Goal: Transaction & Acquisition: Book appointment/travel/reservation

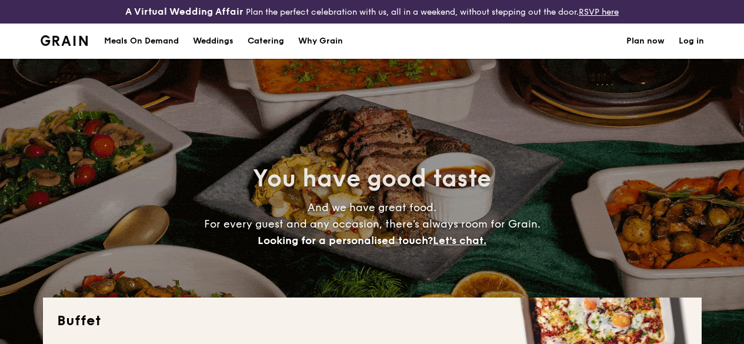
select select
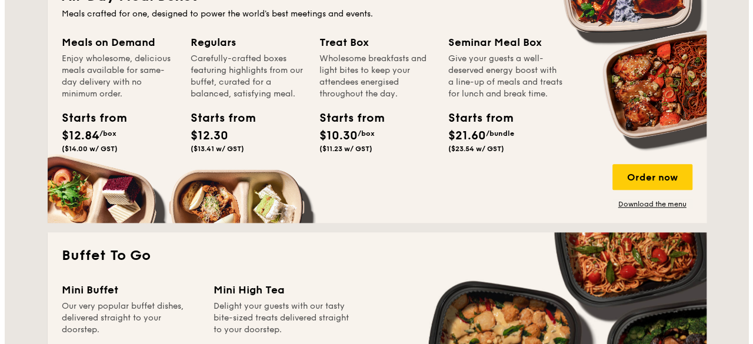
scroll to position [578, 0]
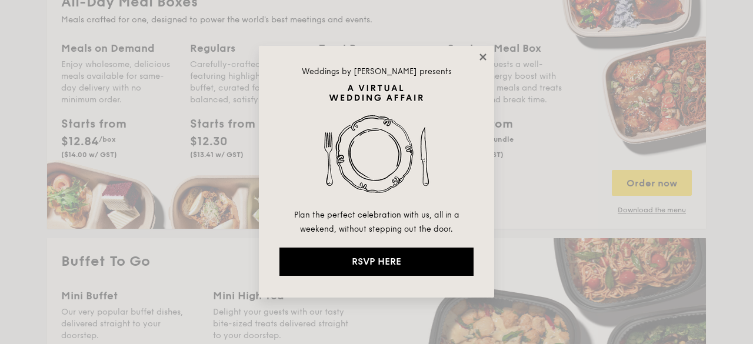
click at [478, 58] on icon at bounding box center [483, 57] width 11 height 11
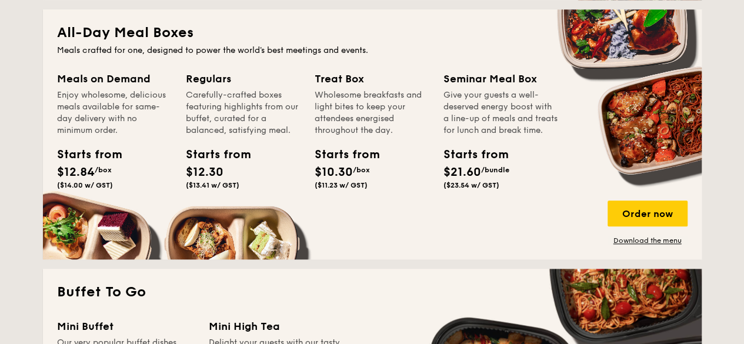
scroll to position [530, 0]
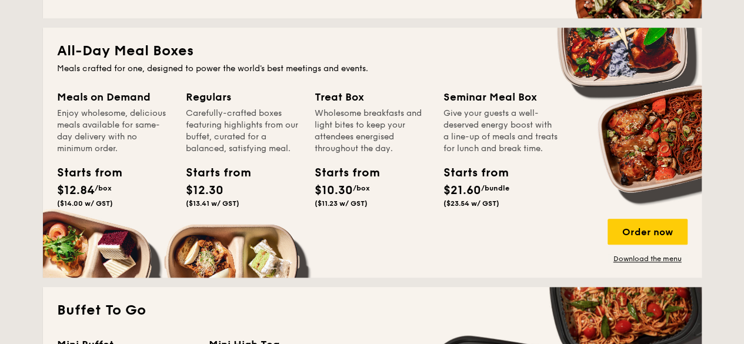
click at [107, 135] on div "Enjoy wholesome, delicious meals available for same-day delivery with no minimu…" at bounding box center [114, 131] width 115 height 47
drag, startPoint x: 634, startPoint y: 238, endPoint x: 652, endPoint y: 272, distance: 39.2
click at [652, 264] on div "Order now Download the menu" at bounding box center [648, 241] width 80 height 45
click at [628, 236] on div "Order now" at bounding box center [648, 232] width 80 height 26
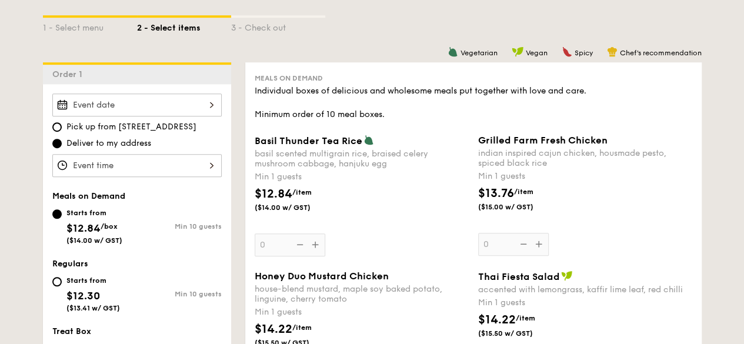
scroll to position [294, 0]
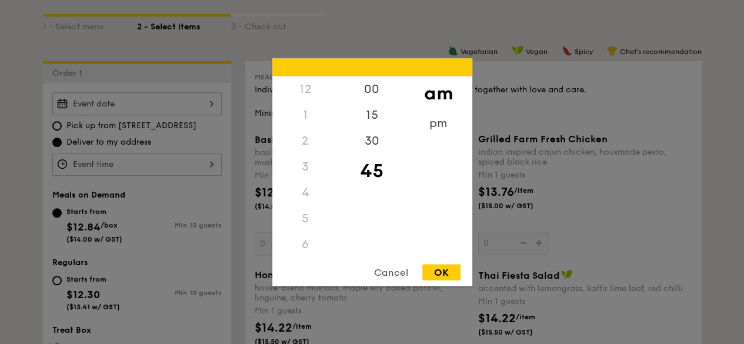
click at [199, 171] on div "12 1 2 3 4 5 6 7 8 9 10 11 00 15 30 45 am pm Cancel OK" at bounding box center [136, 164] width 169 height 23
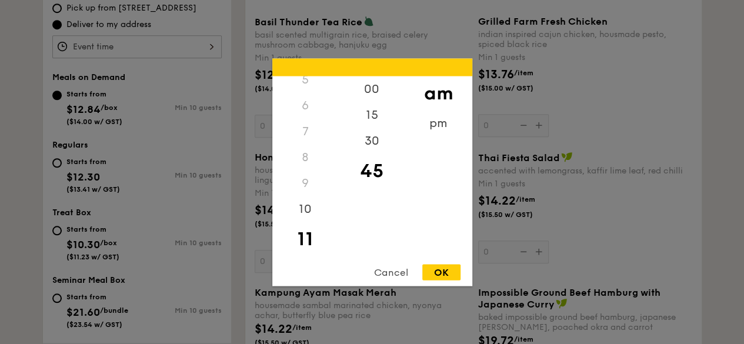
scroll to position [0, 0]
click at [307, 89] on div "12" at bounding box center [305, 89] width 66 height 26
click at [376, 94] on div "00" at bounding box center [372, 93] width 66 height 34
click at [312, 85] on div "12" at bounding box center [305, 89] width 66 height 26
click at [307, 89] on div "12" at bounding box center [305, 89] width 66 height 26
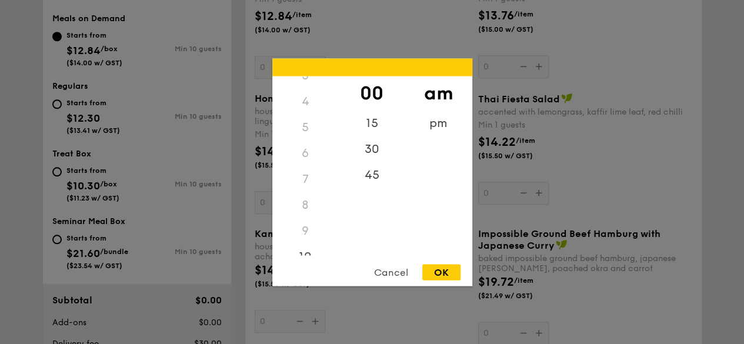
scroll to position [139, 0]
click at [306, 246] on div "11" at bounding box center [305, 239] width 66 height 34
click at [400, 269] on div "Cancel" at bounding box center [391, 272] width 58 height 16
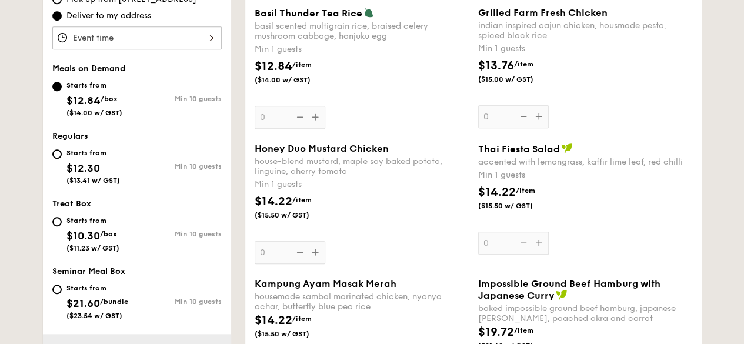
scroll to position [353, 0]
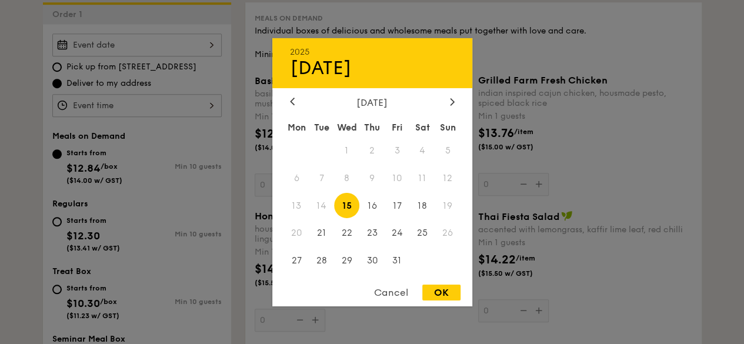
click at [178, 52] on div "2025 Oct [DATE] Tue Wed Thu Fri Sat Sun 1 2 3 4 5 6 7 8 9 10 11 12 13 14 15 16 …" at bounding box center [136, 45] width 169 height 23
click at [372, 206] on span "16" at bounding box center [372, 205] width 25 height 25
click at [391, 288] on div "Cancel" at bounding box center [391, 293] width 58 height 16
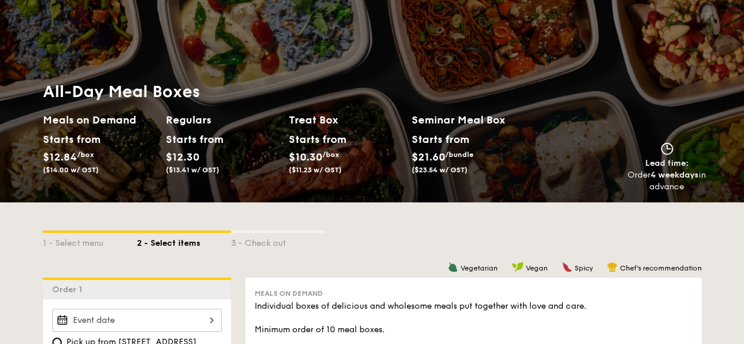
scroll to position [59, 0]
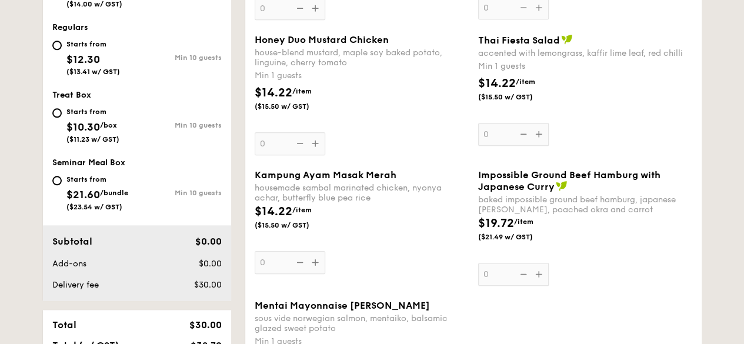
select select
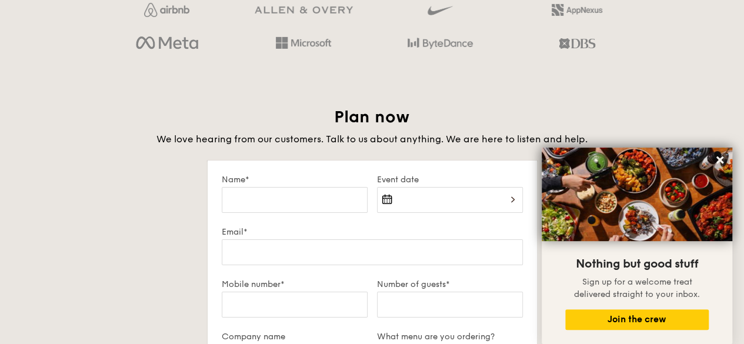
scroll to position [2119, 0]
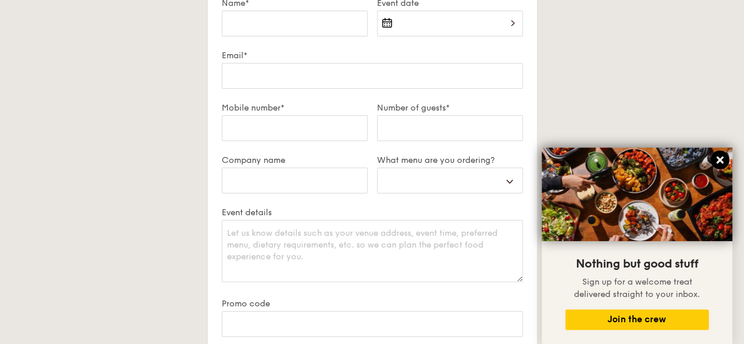
click at [722, 162] on icon at bounding box center [720, 160] width 7 height 7
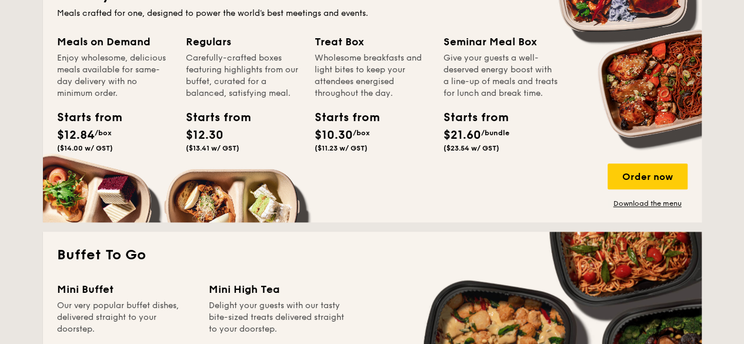
scroll to position [530, 0]
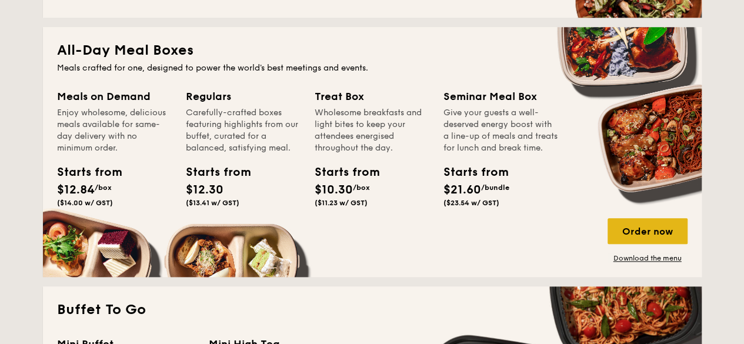
click at [646, 243] on div "Order now" at bounding box center [648, 231] width 80 height 26
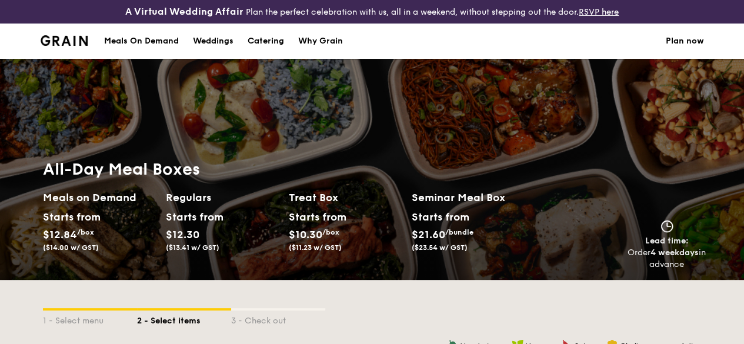
scroll to position [235, 0]
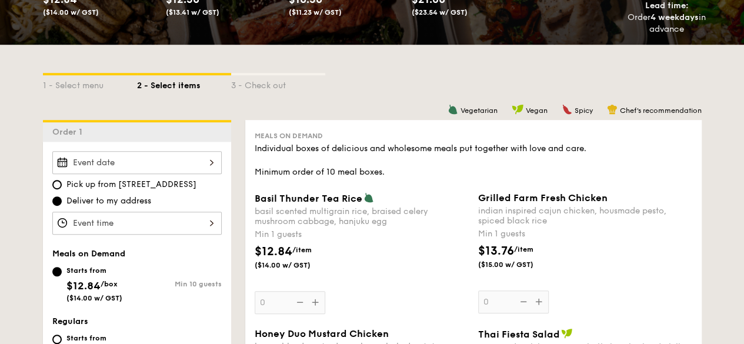
click at [191, 174] on div at bounding box center [136, 162] width 169 height 23
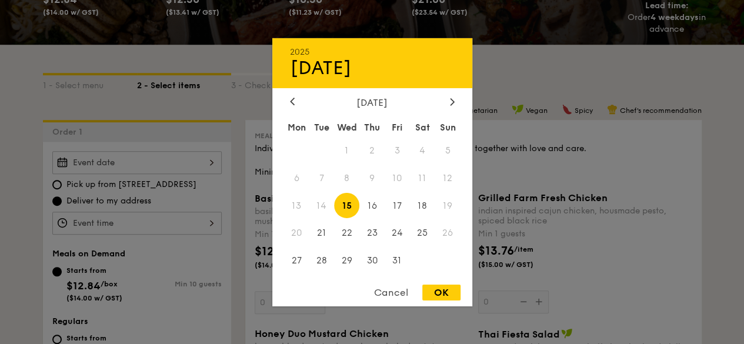
click at [54, 193] on div at bounding box center [372, 172] width 744 height 344
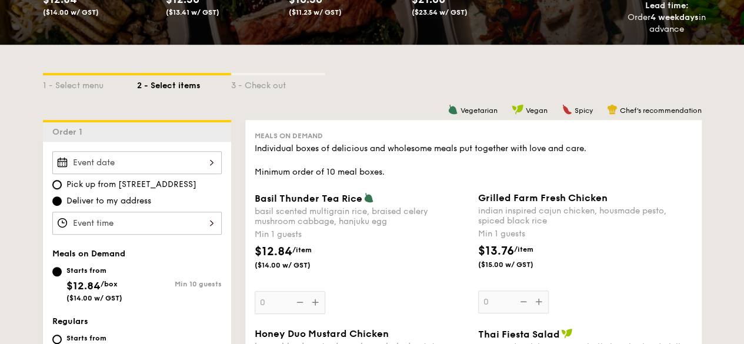
click at [61, 189] on input "Pick up from [STREET_ADDRESS]" at bounding box center [56, 184] width 9 height 9
radio input "true"
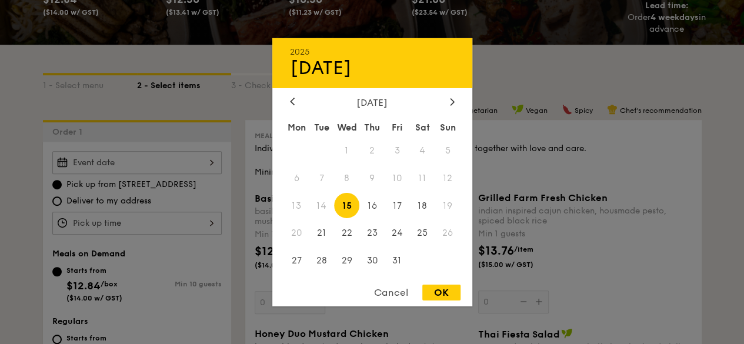
click at [182, 174] on div "2025 Oct [DATE] Tue Wed Thu Fri Sat Sun 1 2 3 4 5 6 7 8 9 10 11 12 13 14 15 16 …" at bounding box center [136, 162] width 169 height 23
click at [182, 175] on div at bounding box center [372, 172] width 744 height 344
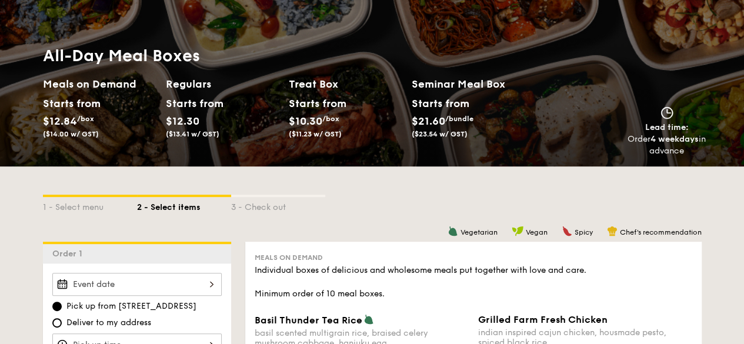
scroll to position [118, 0]
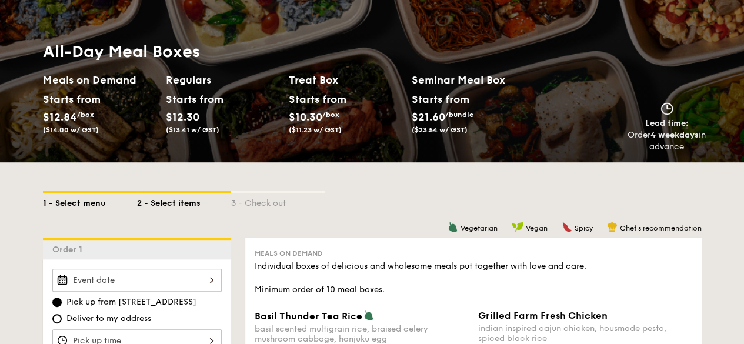
click at [74, 209] on div "1 - Select menu" at bounding box center [90, 201] width 94 height 16
select select
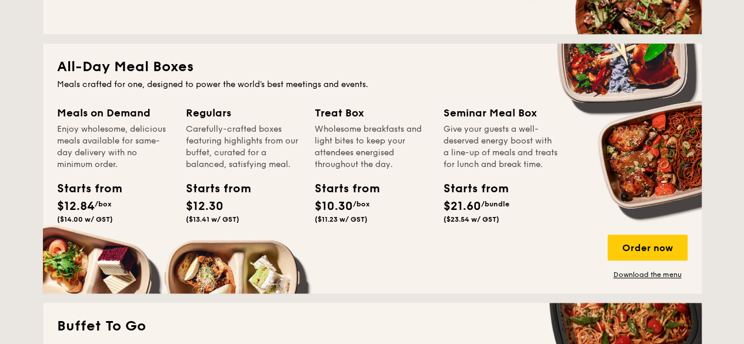
scroll to position [530, 0]
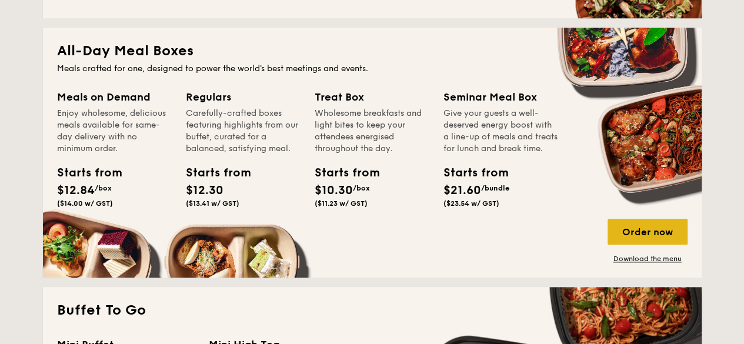
click at [661, 245] on div "Order now" at bounding box center [648, 232] width 80 height 26
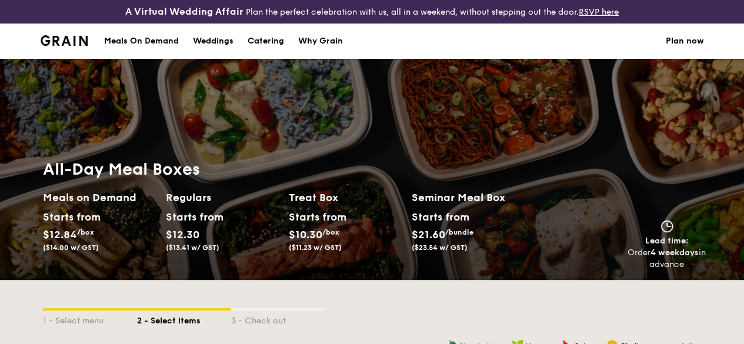
scroll to position [294, 0]
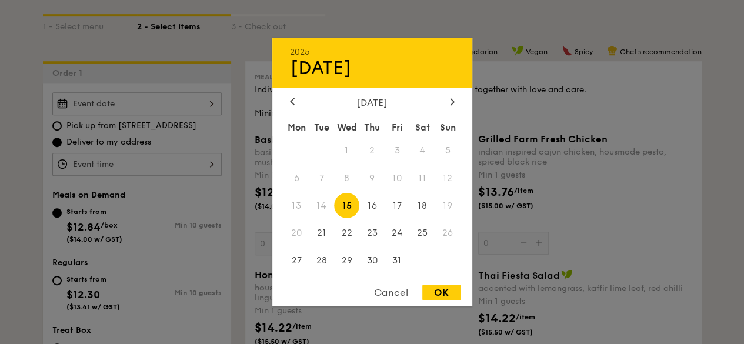
click at [127, 115] on div "2025 Oct [DATE] Tue Wed Thu Fri Sat Sun 1 2 3 4 5 6 7 8 9 10 11 12 13 14 15 16 …" at bounding box center [136, 103] width 169 height 23
click at [385, 291] on div "Cancel" at bounding box center [391, 293] width 58 height 16
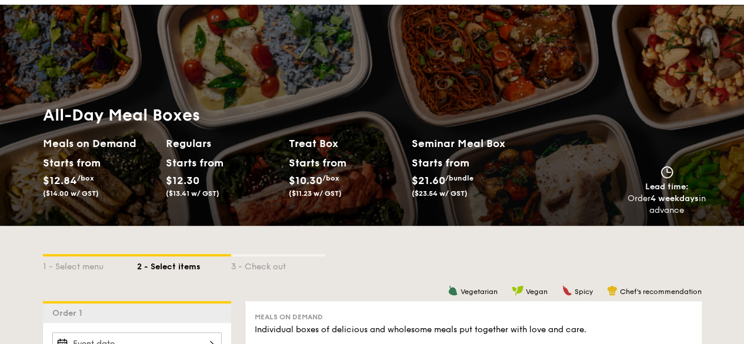
scroll to position [0, 0]
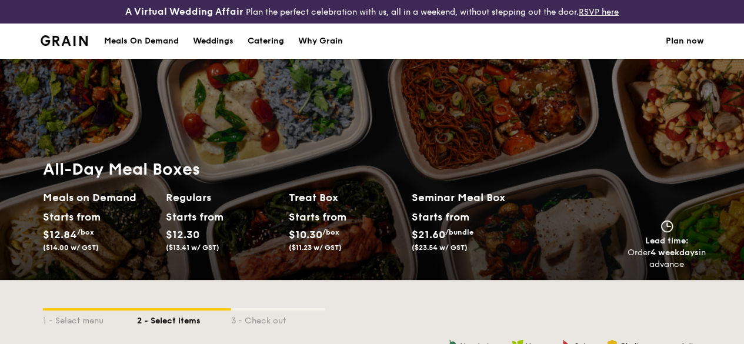
select select
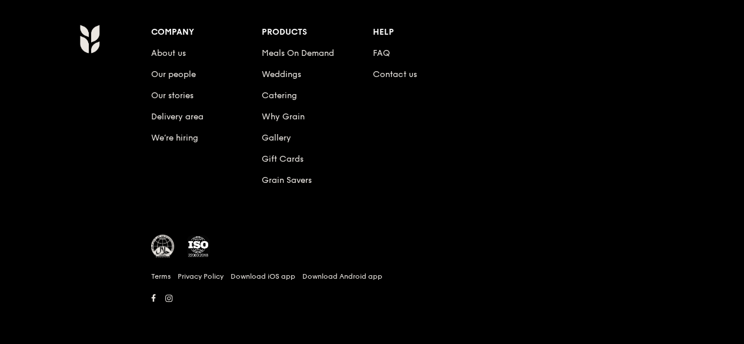
scroll to position [151, 0]
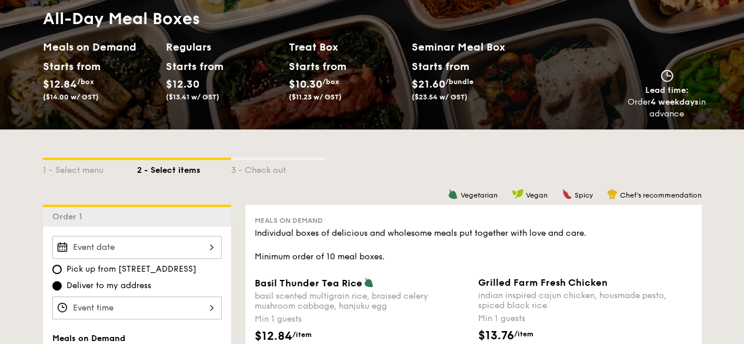
select select
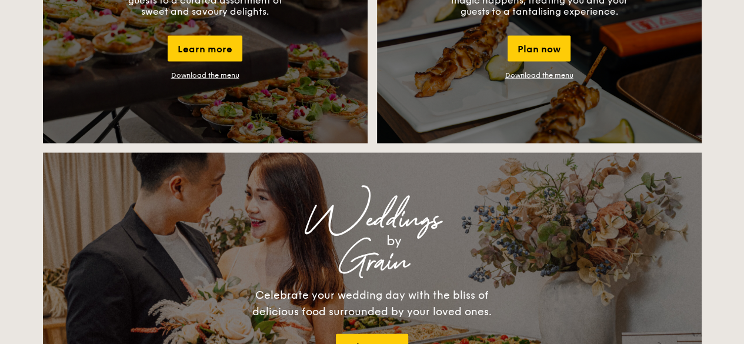
scroll to position [1002, 0]
